Goal: Task Accomplishment & Management: Manage account settings

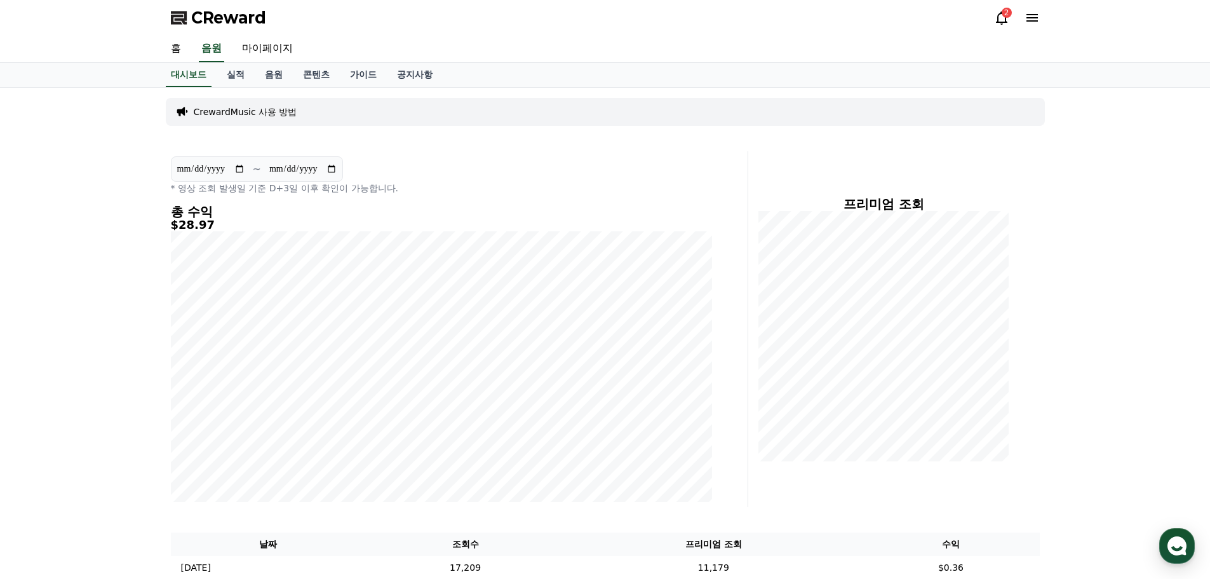
click at [1001, 3] on div "CReward 2" at bounding box center [605, 18] width 889 height 36
click at [997, 17] on icon at bounding box center [1001, 17] width 15 height 15
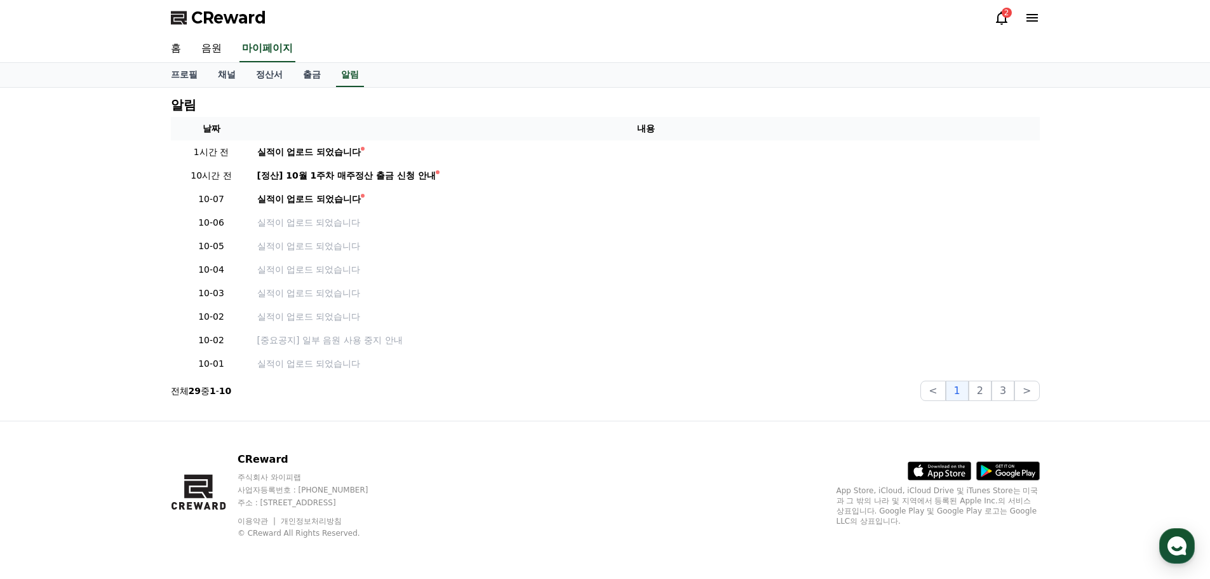
click at [994, 20] on icon at bounding box center [1001, 17] width 15 height 15
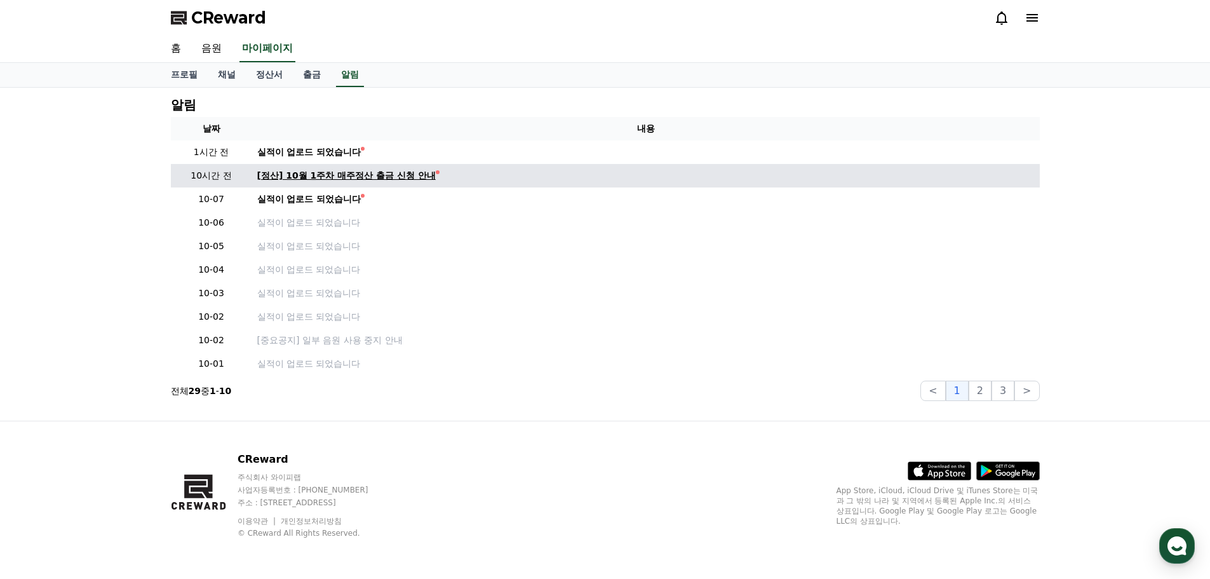
click at [326, 180] on div "[정산] 10월 1주차 매주정산 출금 신청 안내" at bounding box center [346, 175] width 178 height 13
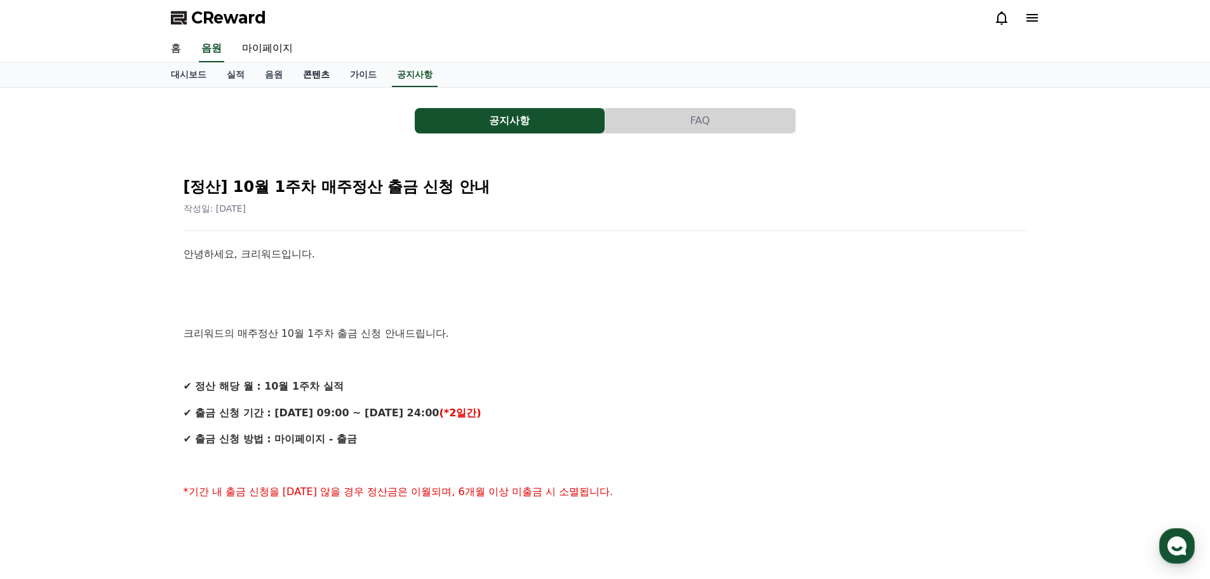
click at [321, 72] on link "콘텐츠" at bounding box center [316, 75] width 47 height 24
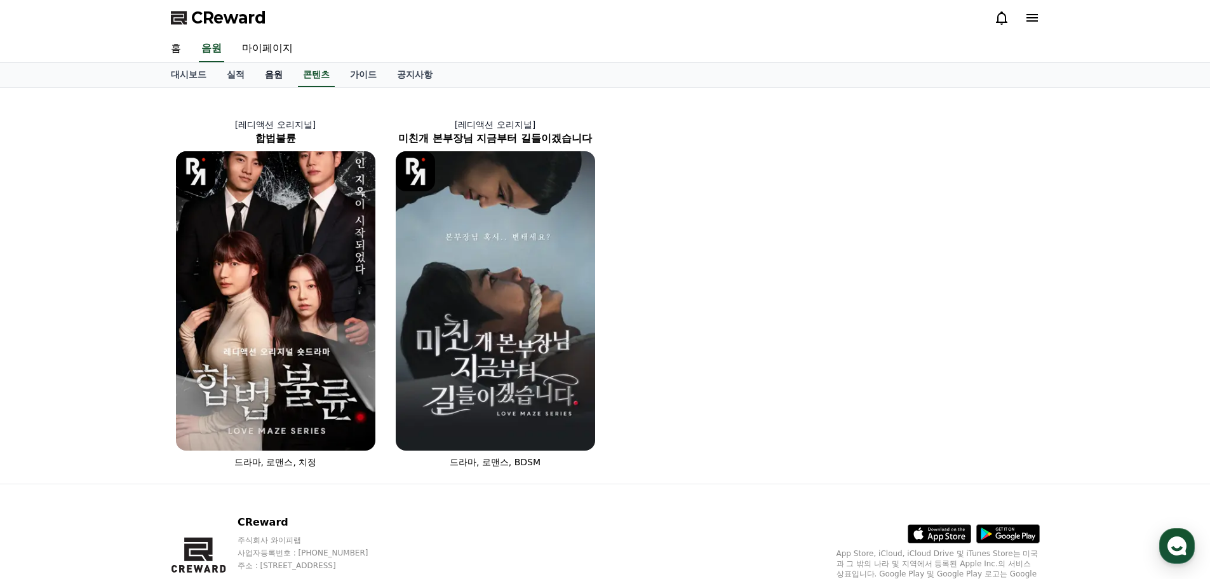
click at [276, 76] on link "음원" at bounding box center [274, 75] width 38 height 24
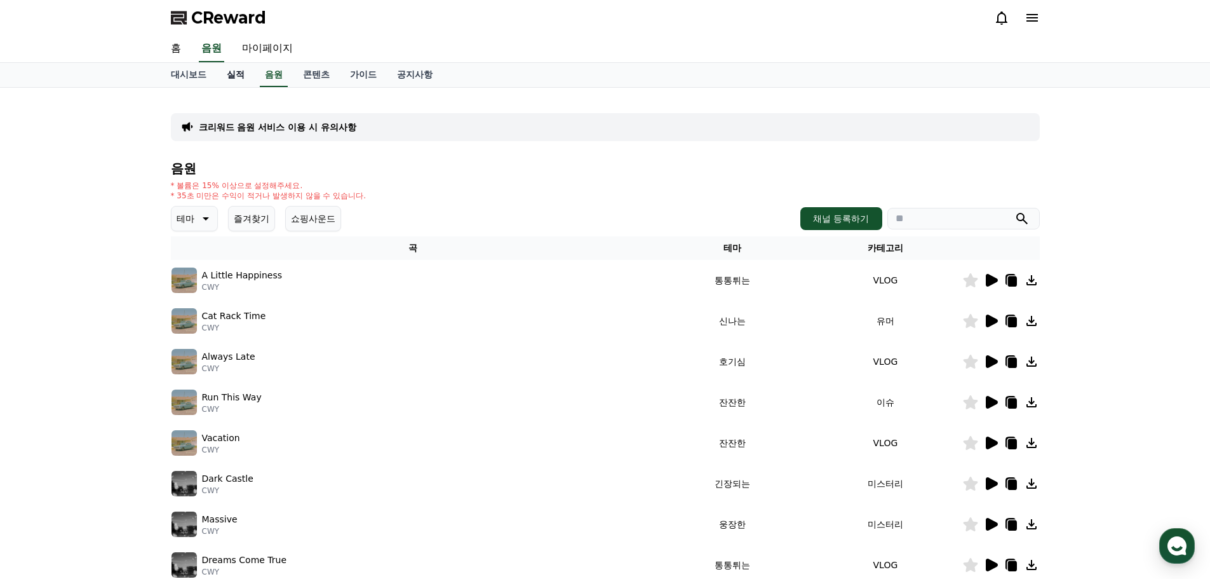
click at [246, 77] on link "실적" at bounding box center [236, 75] width 38 height 24
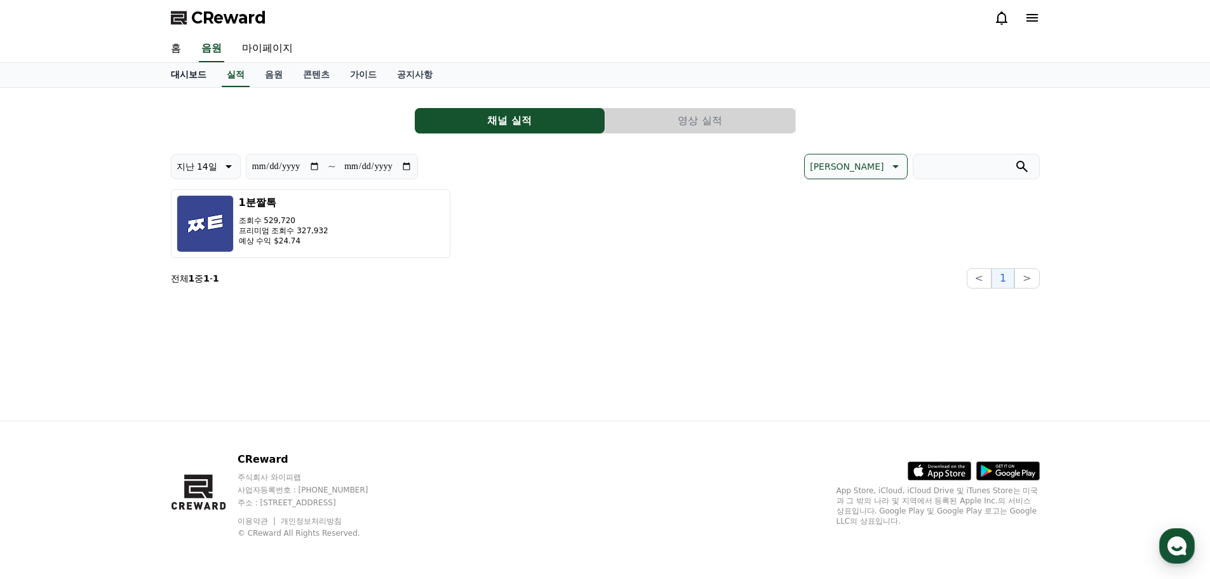
click at [185, 79] on link "대시보드" at bounding box center [189, 75] width 56 height 24
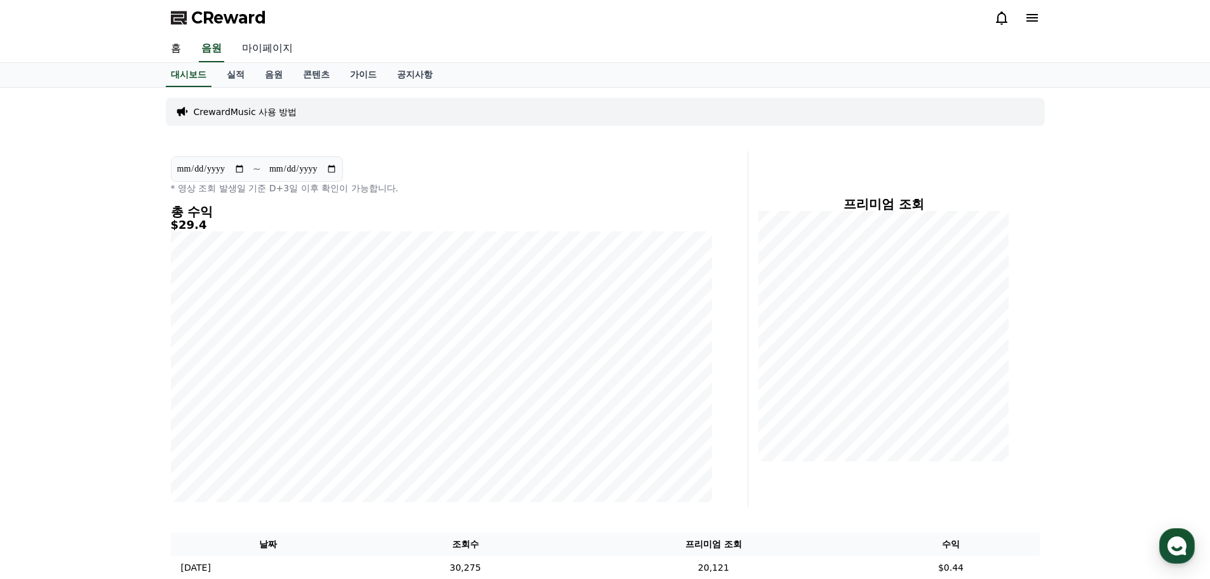
click at [262, 50] on link "마이페이지" at bounding box center [267, 49] width 71 height 27
select select "**********"
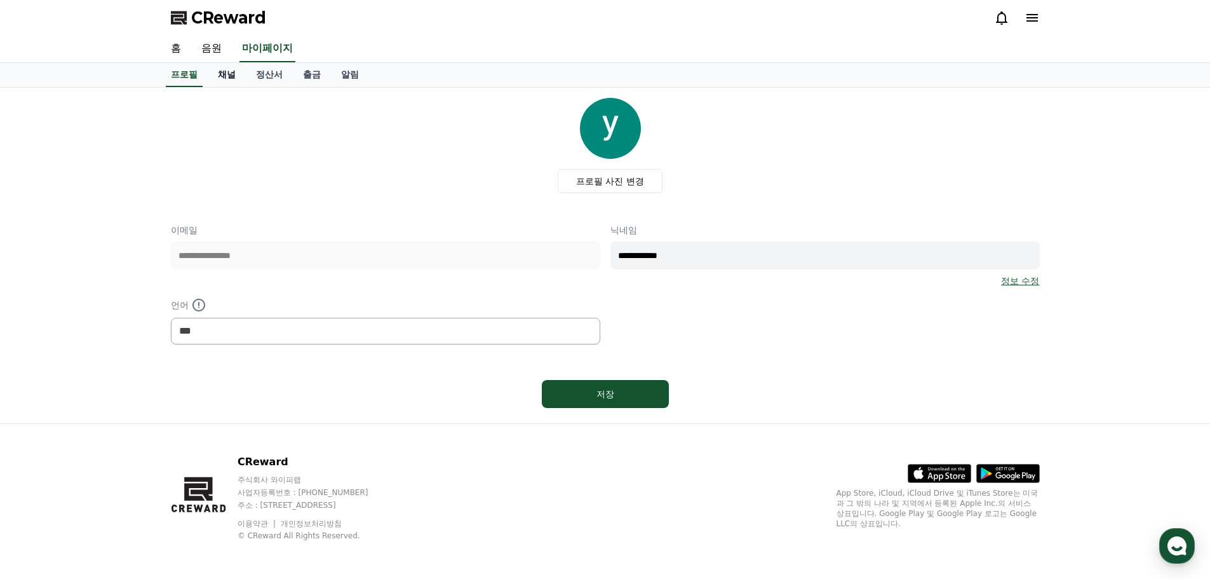
click at [228, 77] on link "채널" at bounding box center [227, 75] width 38 height 24
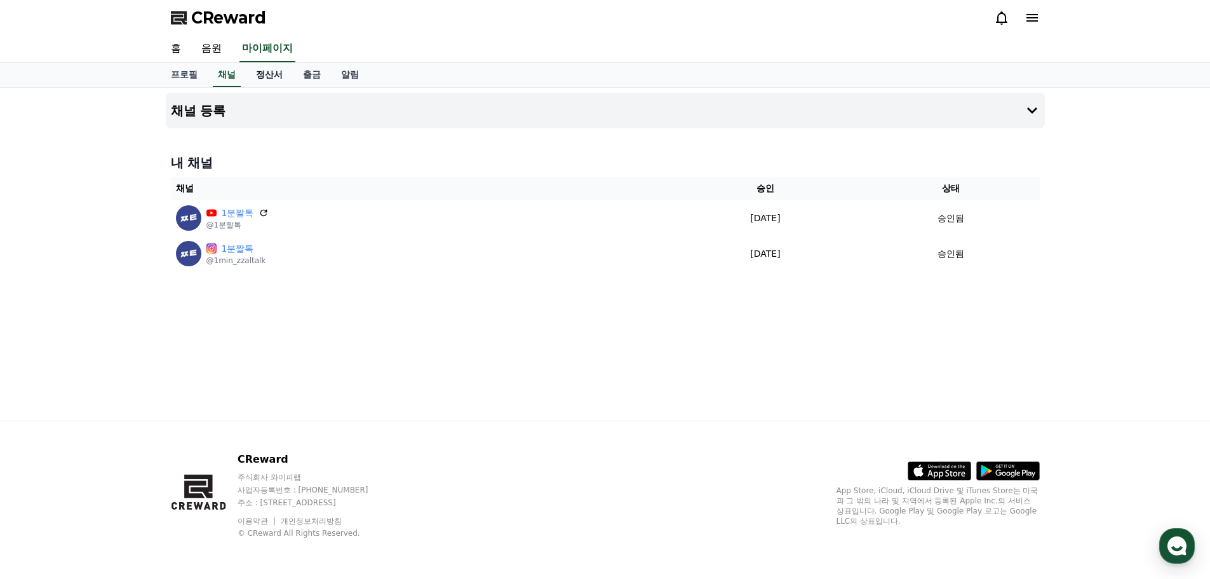
click at [274, 75] on link "정산서" at bounding box center [269, 75] width 47 height 24
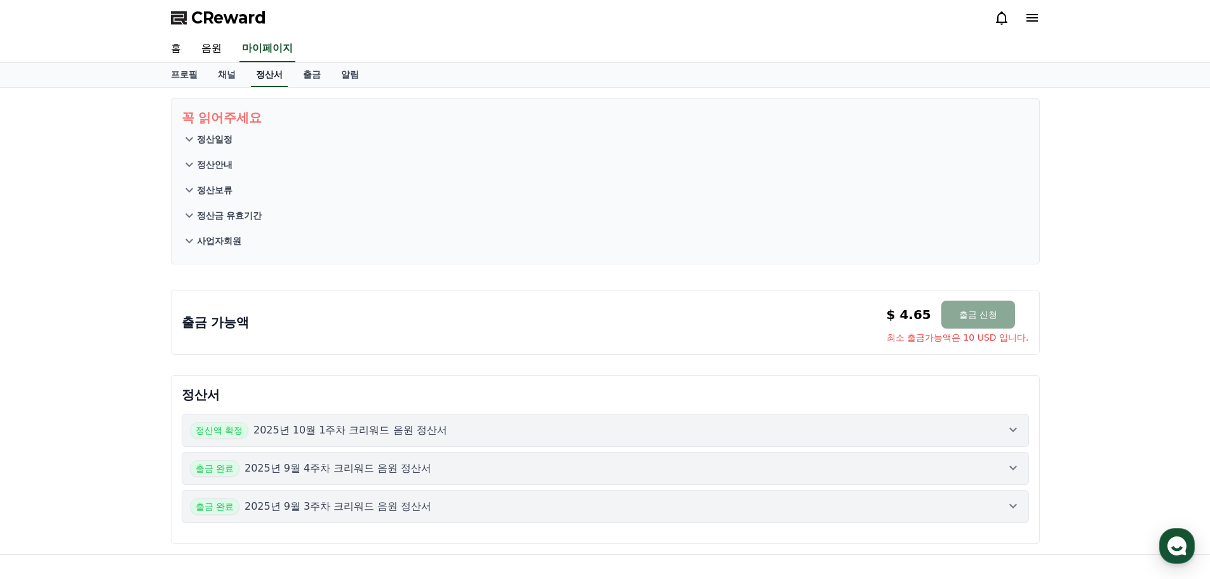
click at [264, 78] on link "정산서" at bounding box center [269, 75] width 37 height 24
click at [313, 81] on link "출금" at bounding box center [312, 75] width 38 height 24
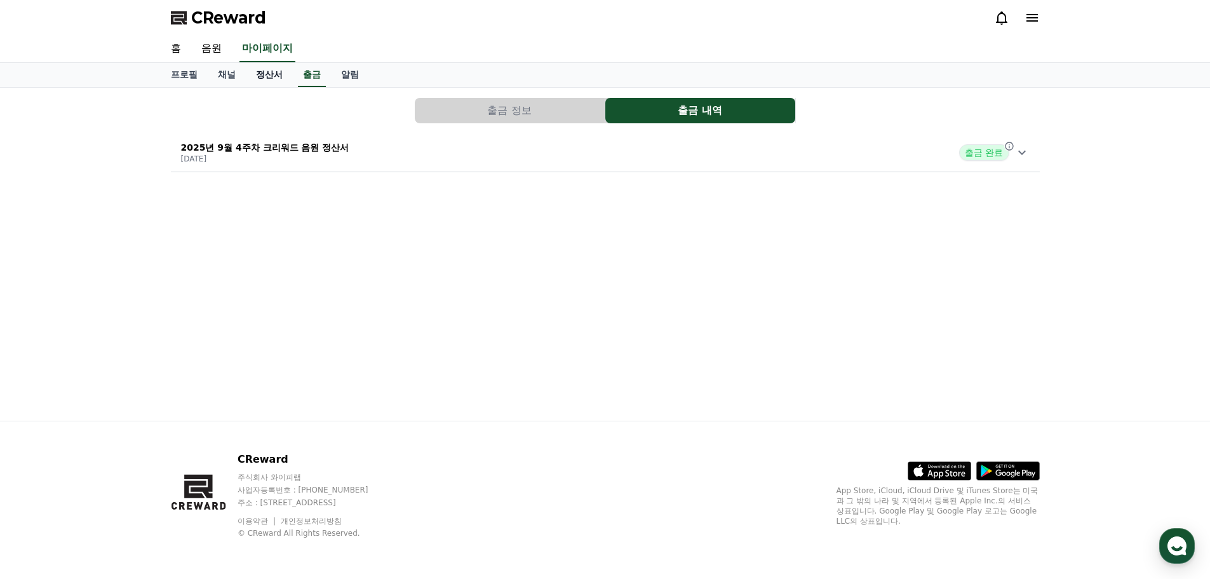
click at [275, 83] on link "정산서" at bounding box center [269, 75] width 47 height 24
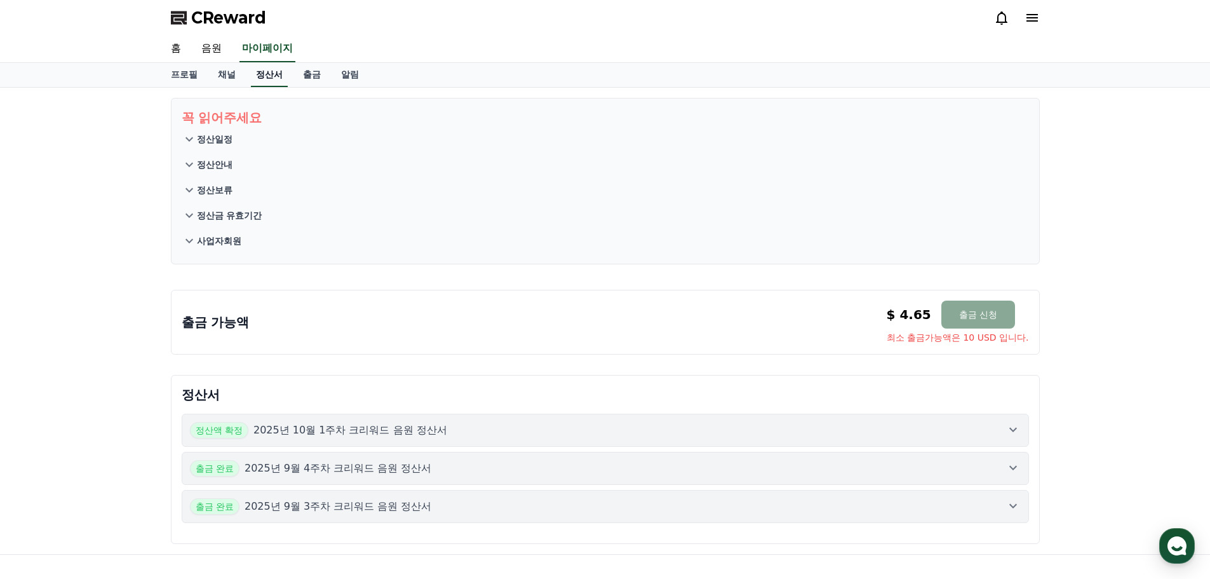
click at [275, 83] on link "정산서" at bounding box center [269, 75] width 37 height 24
click at [307, 79] on link "출금" at bounding box center [312, 75] width 38 height 24
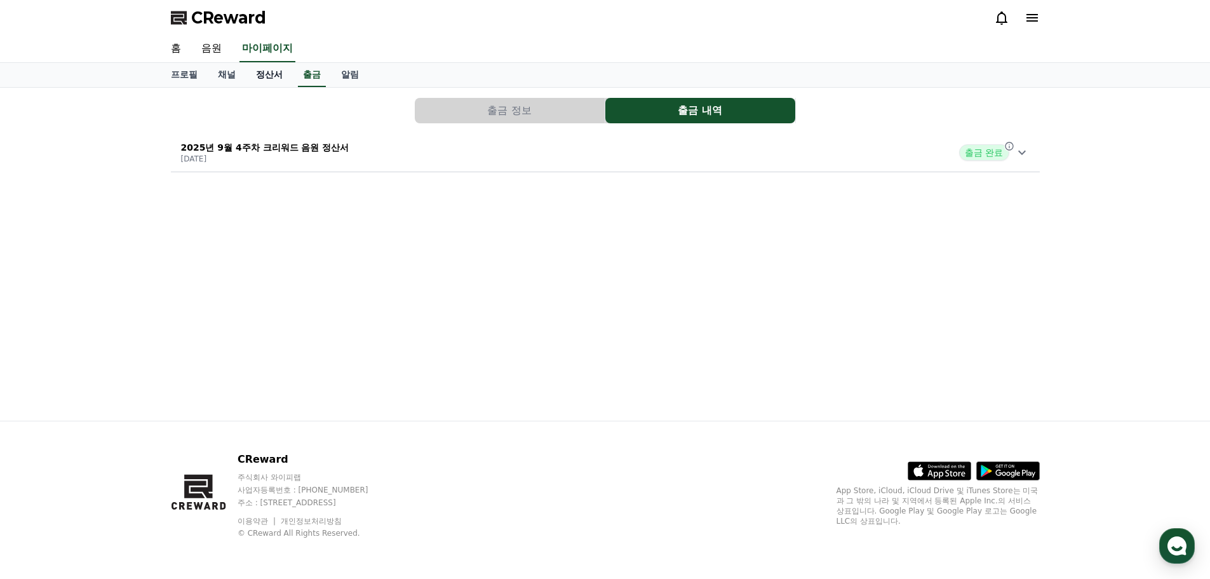
click at [267, 77] on link "정산서" at bounding box center [269, 75] width 47 height 24
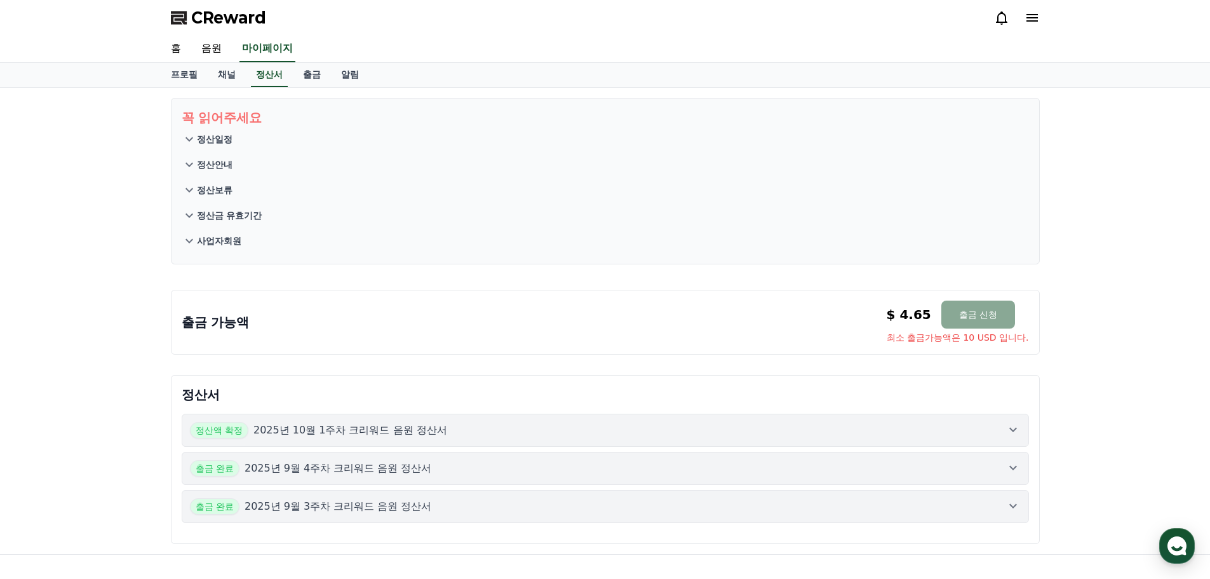
click at [930, 321] on div "$ 4.65 출금 신청" at bounding box center [951, 314] width 129 height 28
click at [994, 321] on button "출금 신청" at bounding box center [978, 314] width 74 height 28
click at [1098, 317] on div "꼭 읽어주세요 정산일정 정산안내 정산보류 정산금 유효기간 사업자회원 출금 가능액 $ 4.65 출금 신청 최소 출금가능액은 10 USD 입니다.…" at bounding box center [605, 321] width 1210 height 466
click at [194, 127] on button "정산일정" at bounding box center [605, 138] width 847 height 25
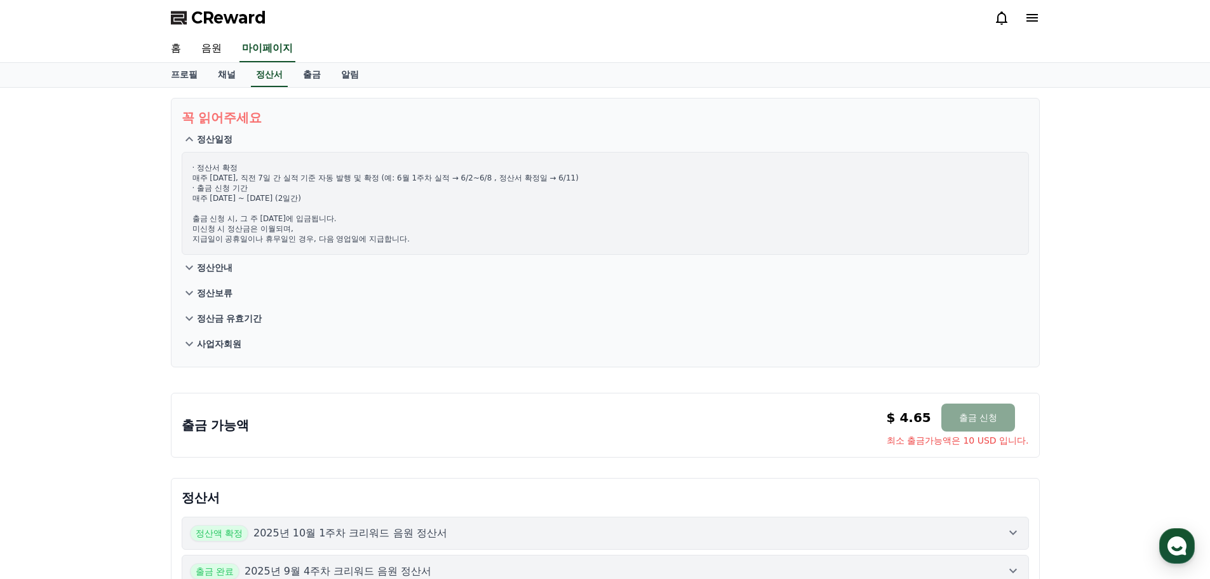
click at [201, 133] on p "정산일정" at bounding box center [215, 139] width 36 height 13
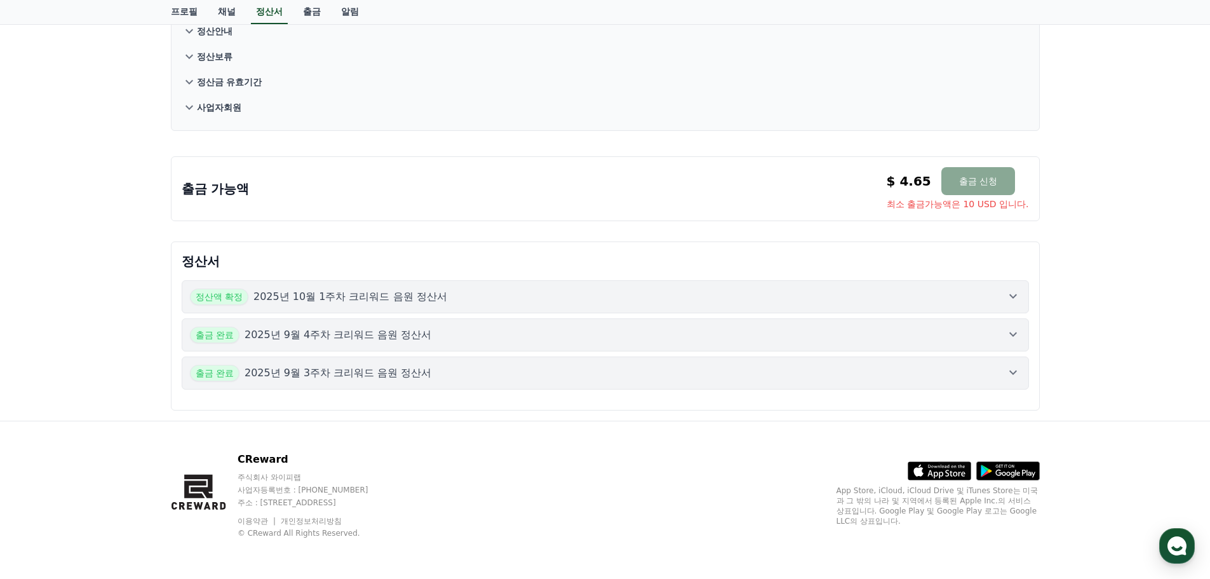
click at [574, 192] on div "출금 가능액 $ 4.65 출금 신청 최소 출금가능액은 10 USD 입니다. $ 4.65 출금 신청 최소 출금가능액은 10 USD 입니다." at bounding box center [605, 188] width 847 height 43
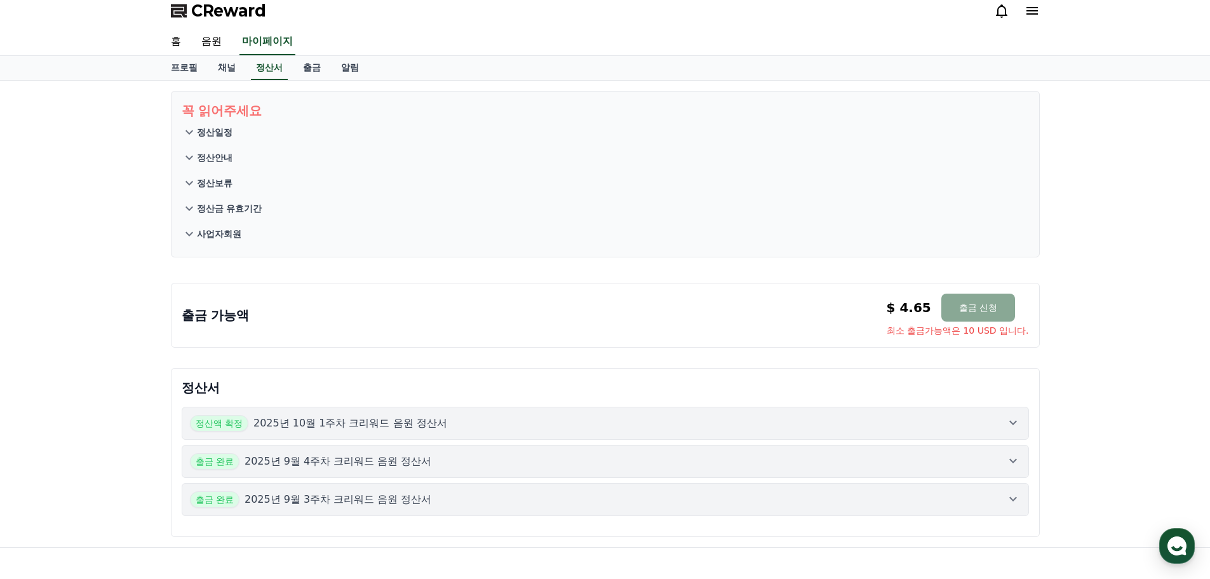
scroll to position [6, 0]
click at [386, 401] on div "정산액 확정 2025년 10월 1주차 크리워드 음원 정산서 출금 완료 2025년 9월 4주차 크리워드 음원 정산서 출금 완료 2025년 9월 …" at bounding box center [605, 462] width 847 height 130
click at [405, 419] on p "2025년 10월 1주차 크리워드 음원 정산서" at bounding box center [350, 423] width 194 height 15
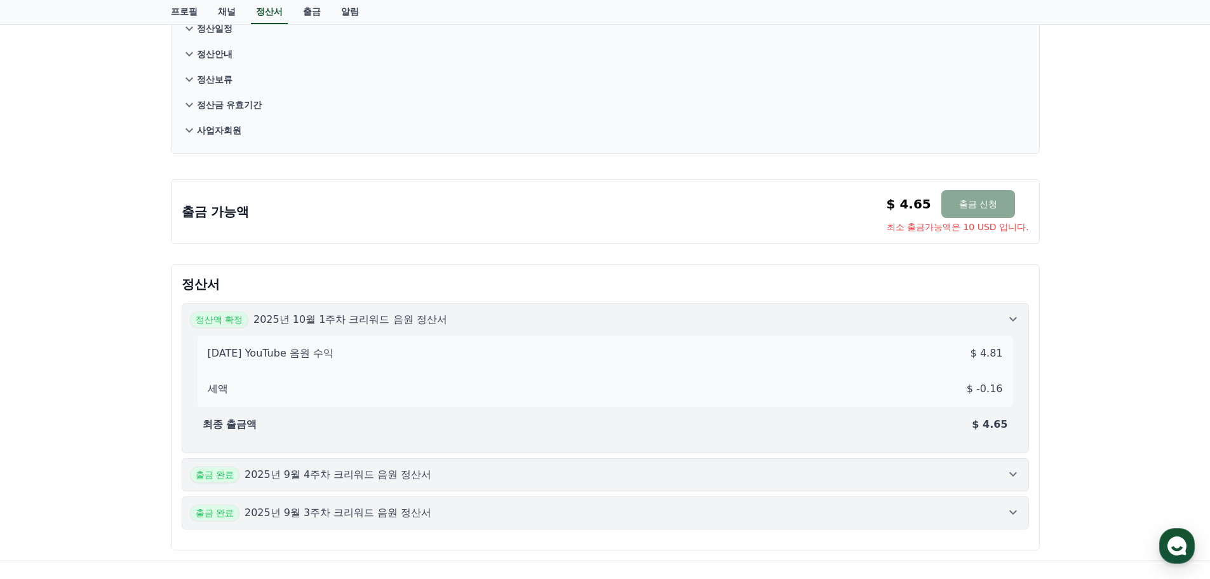
scroll to position [133, 0]
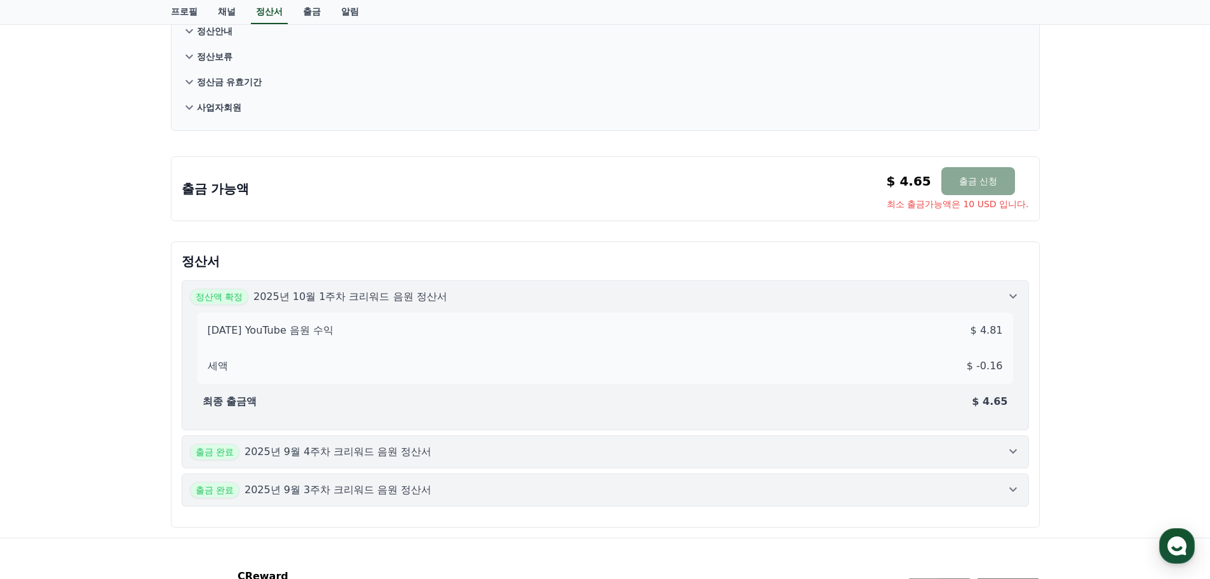
click at [406, 444] on p "2025년 9월 4주차 크리워드 음원 정산서" at bounding box center [338, 451] width 187 height 15
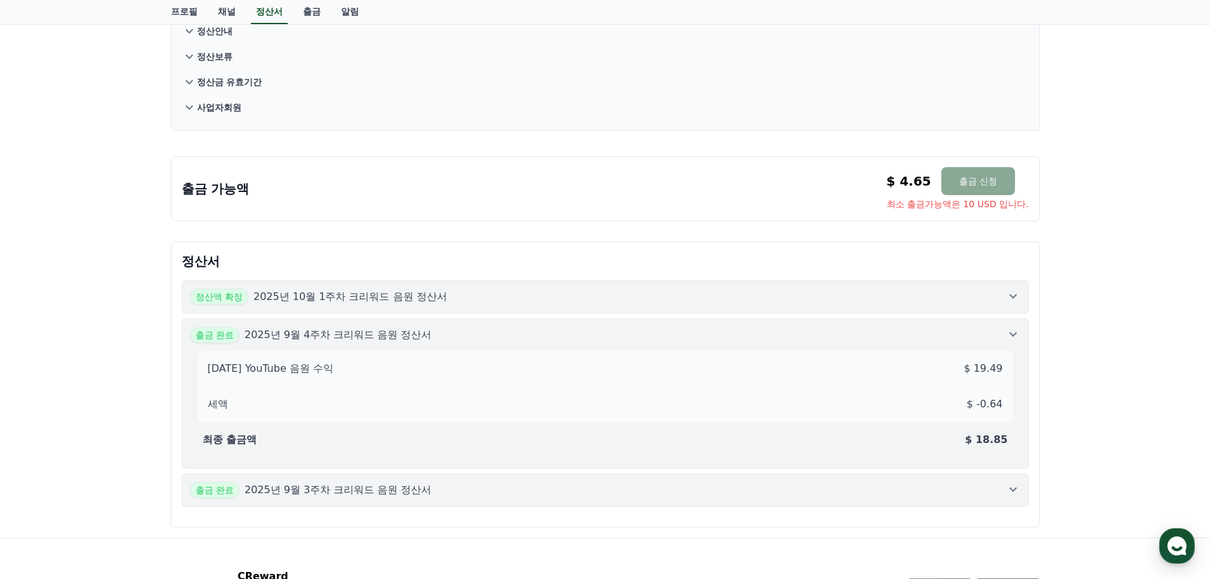
scroll to position [197, 0]
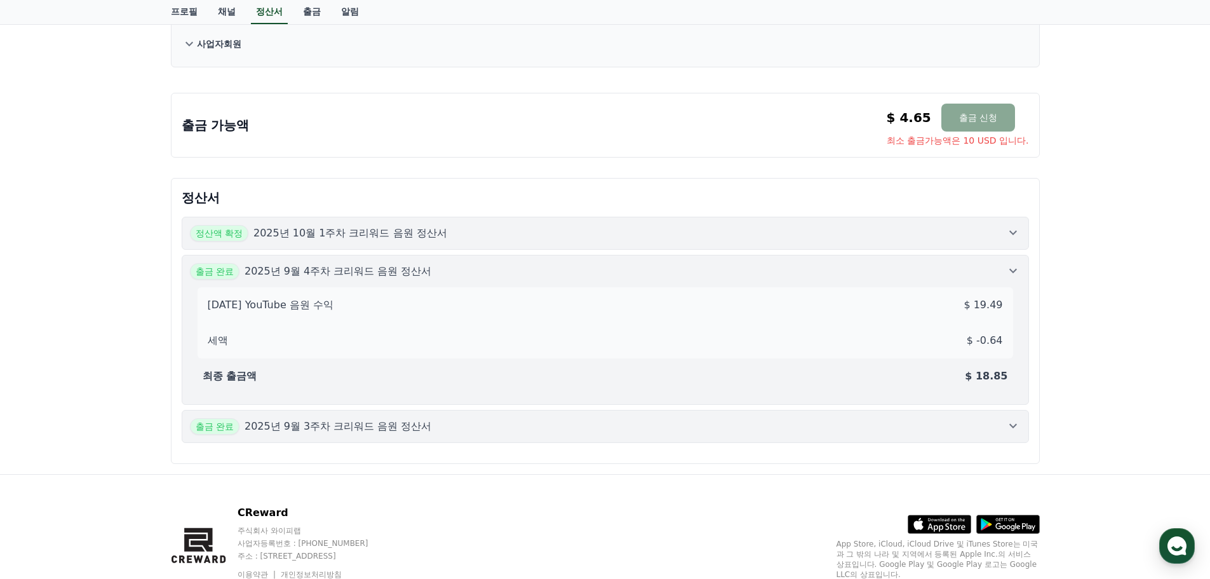
click at [420, 446] on div "정산액 확정 2025년 10월 1주차 크리워드 음원 정산서 출금 완료 2025년 9월 4주차 크리워드 음원 정산서 [DATE] YouTube …" at bounding box center [605, 329] width 847 height 246
click at [417, 438] on button "출금 완료 2025년 9월 3주차 크리워드 음원 정산서" at bounding box center [605, 426] width 847 height 33
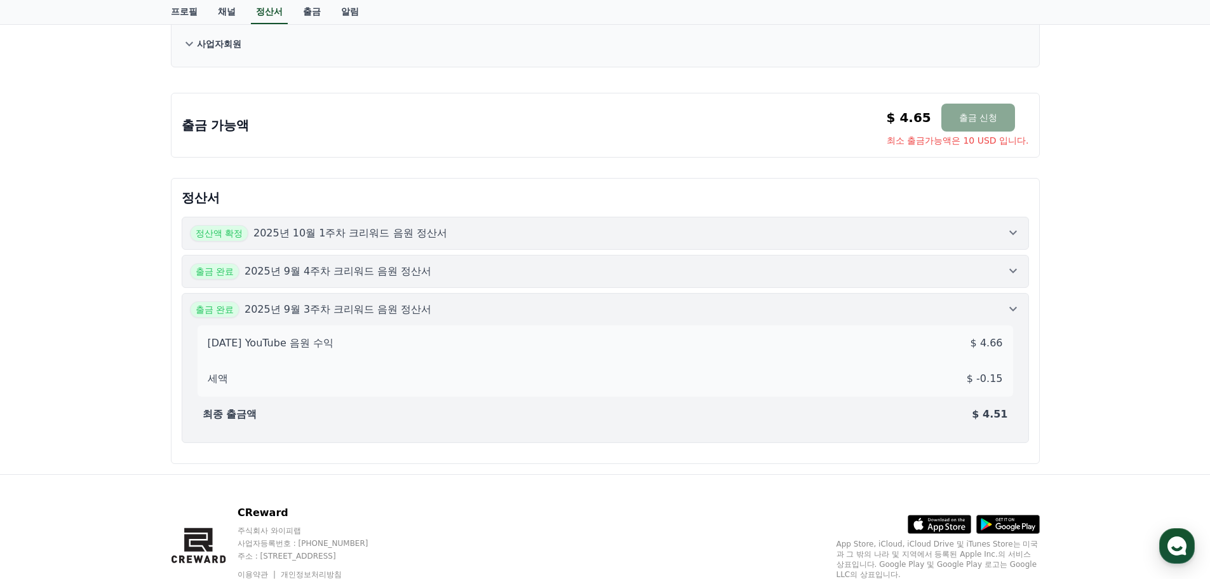
click at [1105, 239] on div "꼭 읽어주세요 정산일정 정산안내 정산보류 정산금 유효기간 사업자회원 출금 가능액 $ 4.65 출금 신청 최소 출금가능액은 10 USD 입니다.…" at bounding box center [605, 182] width 1210 height 583
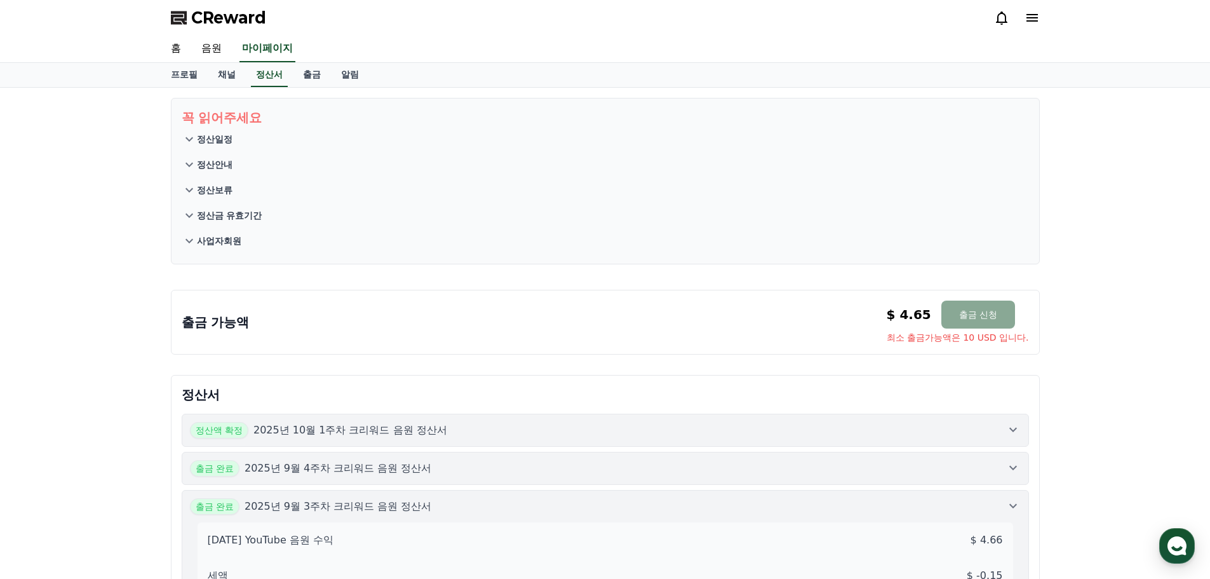
drag, startPoint x: 1070, startPoint y: 312, endPoint x: 1081, endPoint y: 304, distance: 13.6
click at [1069, 312] on div "꼭 읽어주세요 정산일정 정산안내 정산보류 정산금 유효기간 사업자회원 출금 가능액 $ 4.65 출금 신청 최소 출금가능액은 10 USD 입니다.…" at bounding box center [605, 379] width 1210 height 583
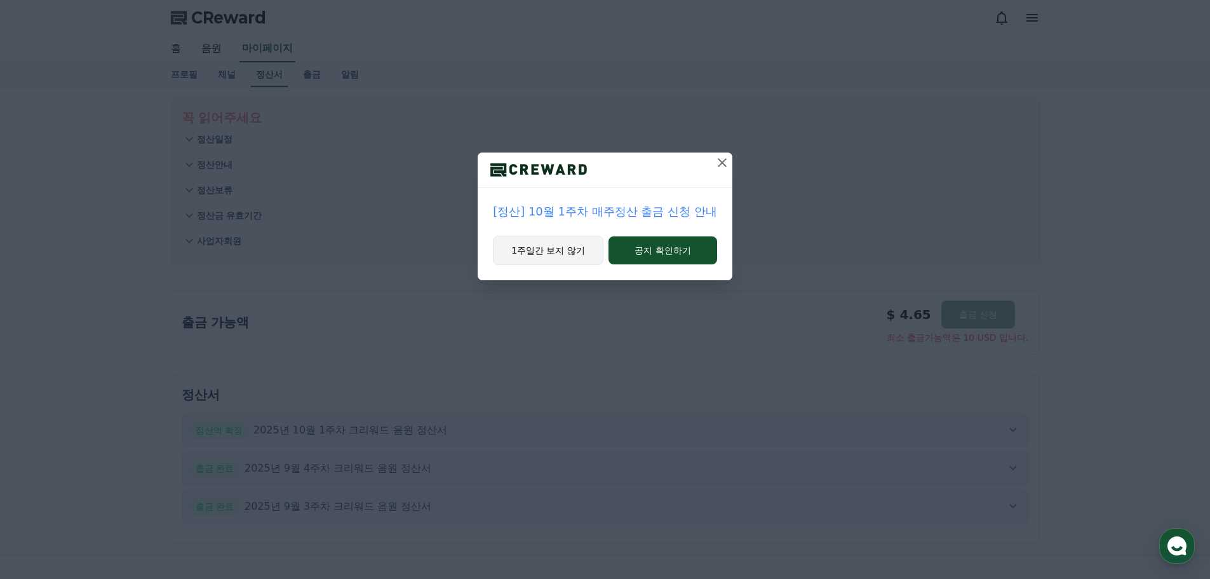
drag, startPoint x: 538, startPoint y: 251, endPoint x: 550, endPoint y: 260, distance: 15.4
click at [538, 251] on button "1주일간 보지 않기" at bounding box center [548, 250] width 111 height 29
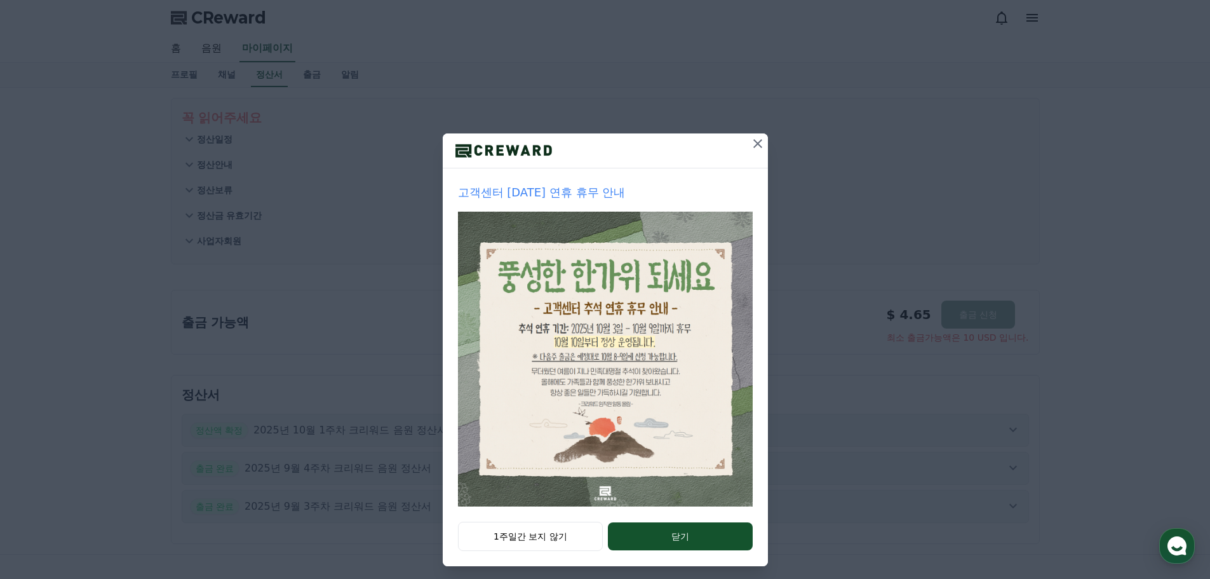
scroll to position [27, 0]
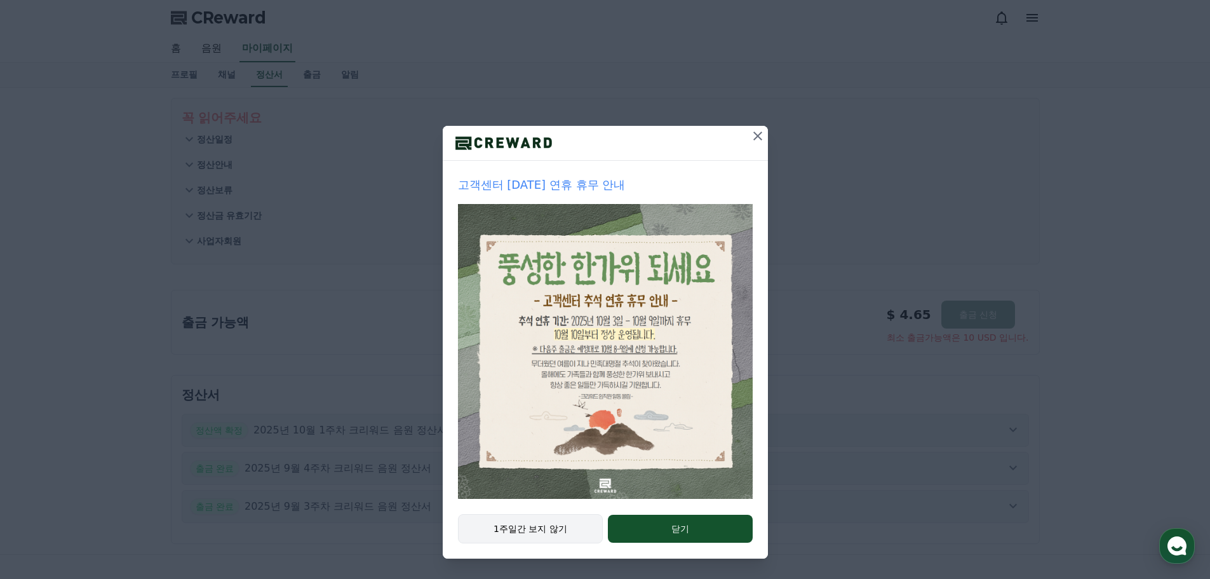
click at [521, 519] on button "1주일간 보지 않기" at bounding box center [530, 528] width 145 height 29
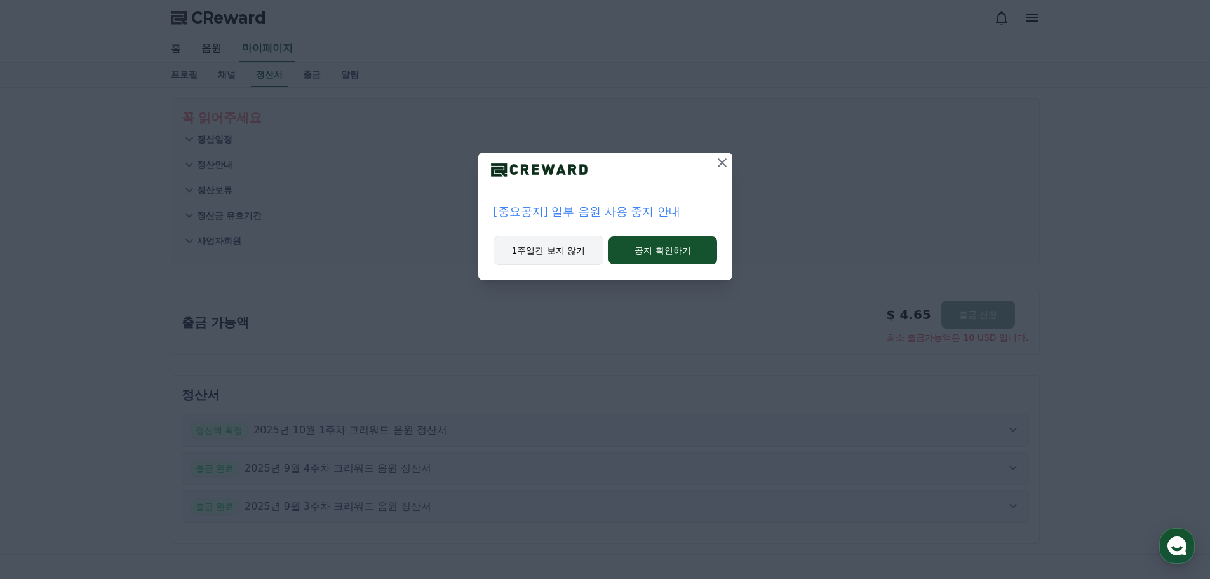
click at [561, 247] on button "1주일간 보지 않기" at bounding box center [548, 250] width 111 height 29
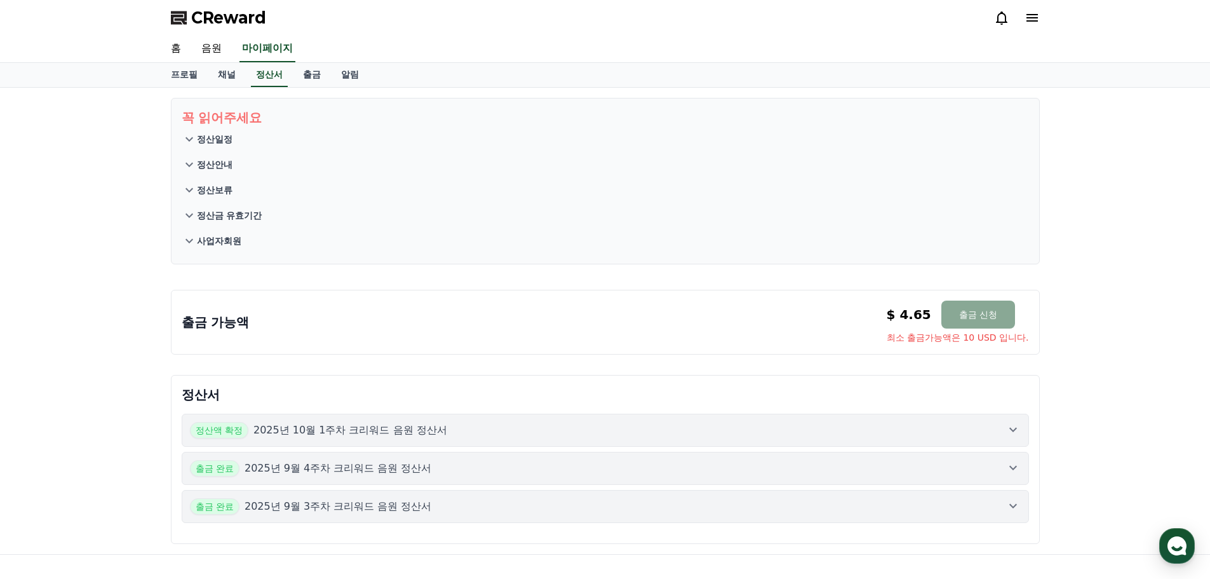
click at [489, 294] on div "출금 가능액 $ 4.65 출금 신청 최소 출금가능액은 10 USD 입니다. $ 4.65 출금 신청 최소 출금가능액은 10 USD 입니다." at bounding box center [605, 322] width 869 height 65
click at [188, 137] on icon at bounding box center [189, 138] width 15 height 15
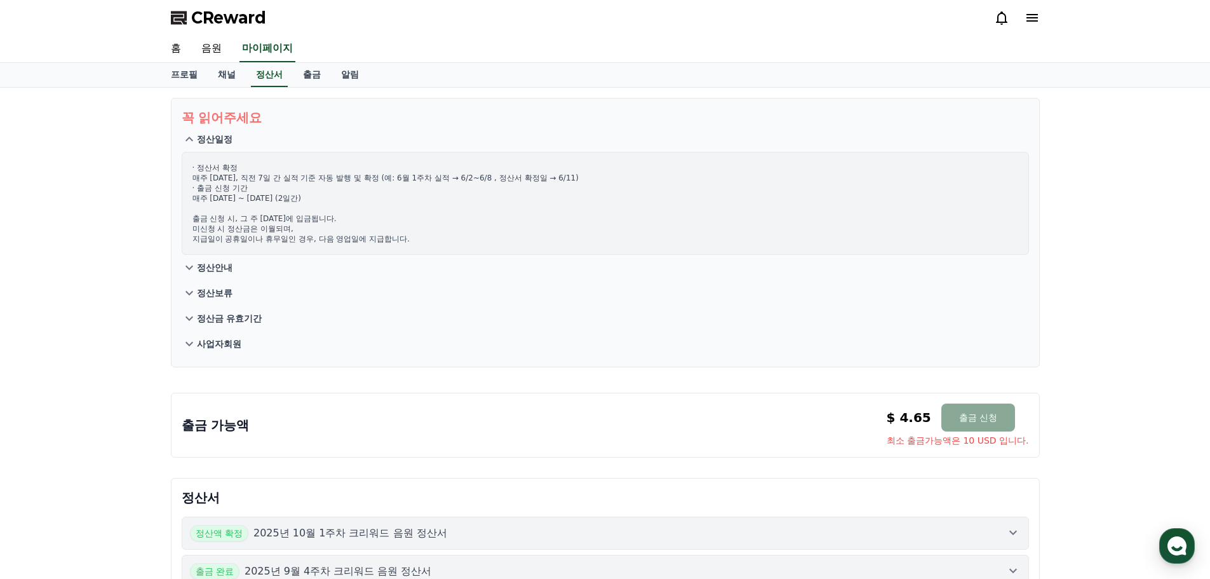
click at [199, 137] on p "정산일정" at bounding box center [215, 139] width 36 height 13
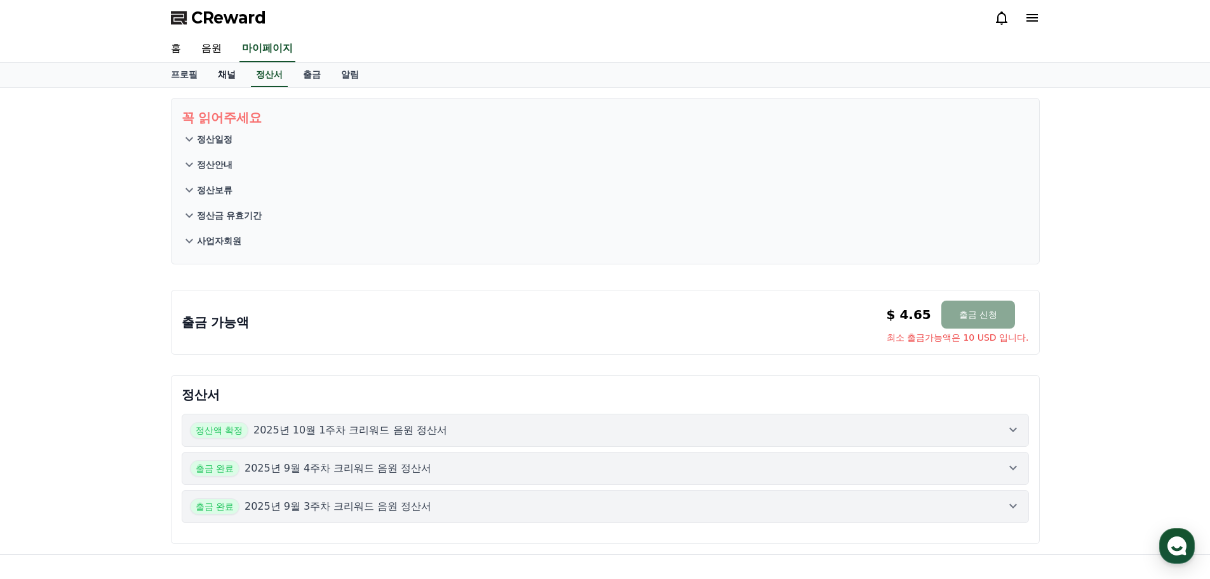
click at [224, 82] on link "채널" at bounding box center [227, 75] width 38 height 24
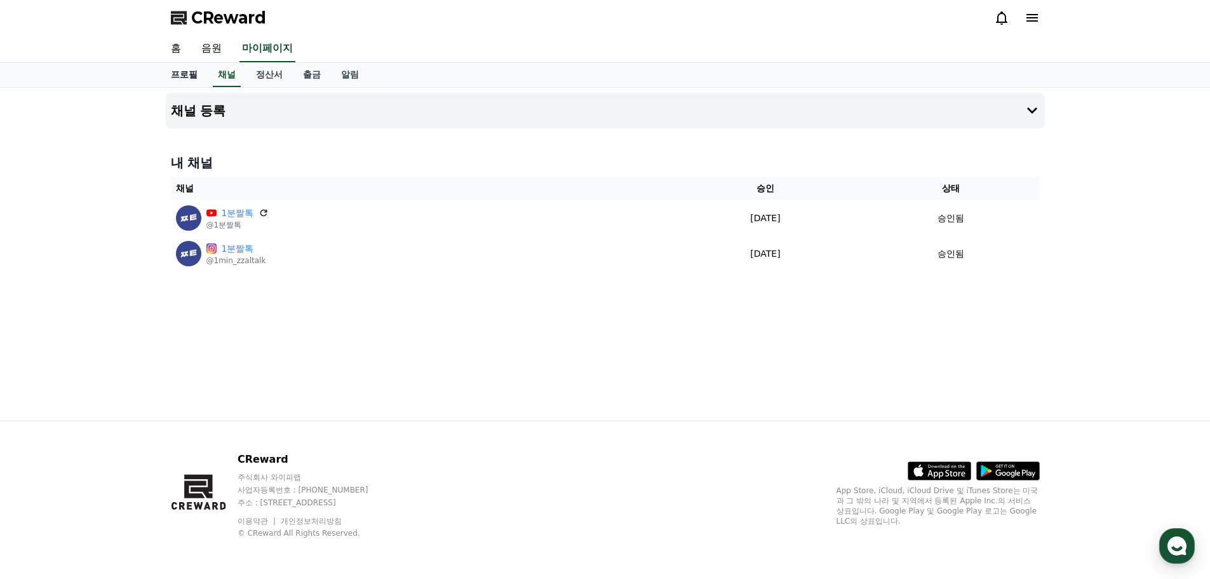
click at [180, 77] on link "프로필" at bounding box center [184, 75] width 47 height 24
select select "**********"
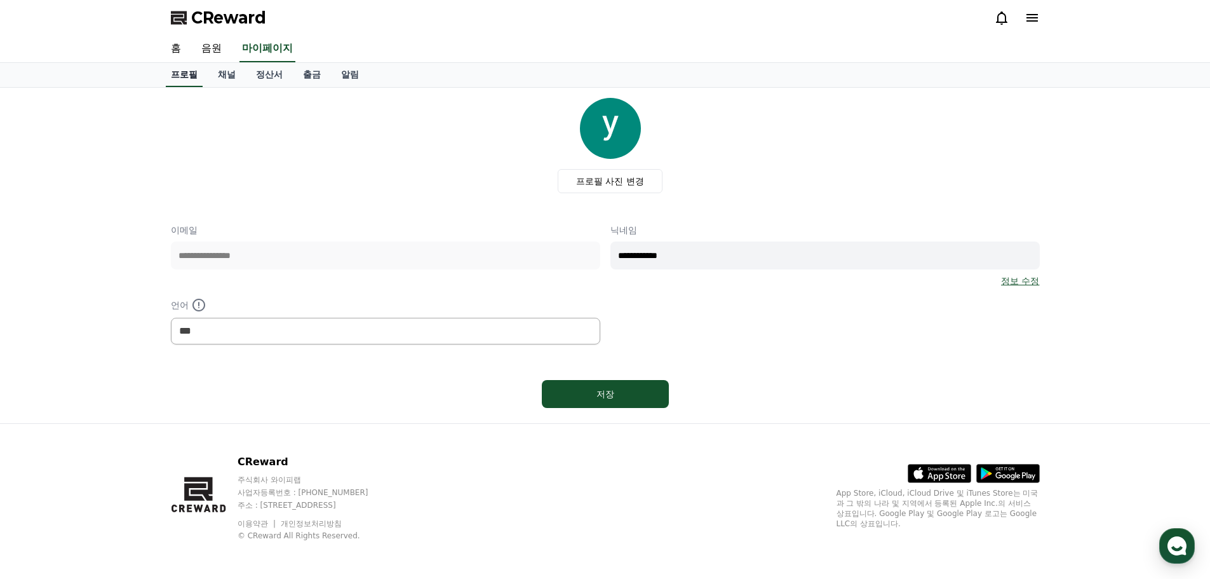
click at [180, 77] on link "프로필" at bounding box center [184, 75] width 37 height 24
